Goal: Task Accomplishment & Management: Use online tool/utility

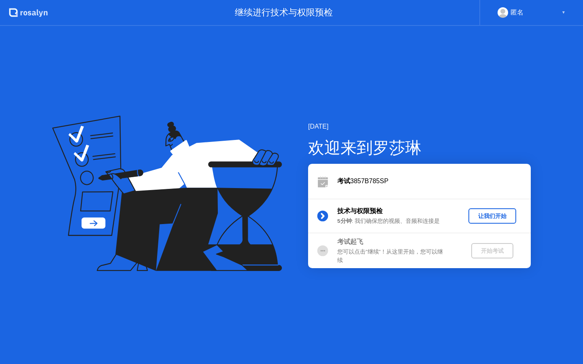
click at [484, 220] on div "让我们开始" at bounding box center [492, 216] width 41 height 8
